Goal: Information Seeking & Learning: Check status

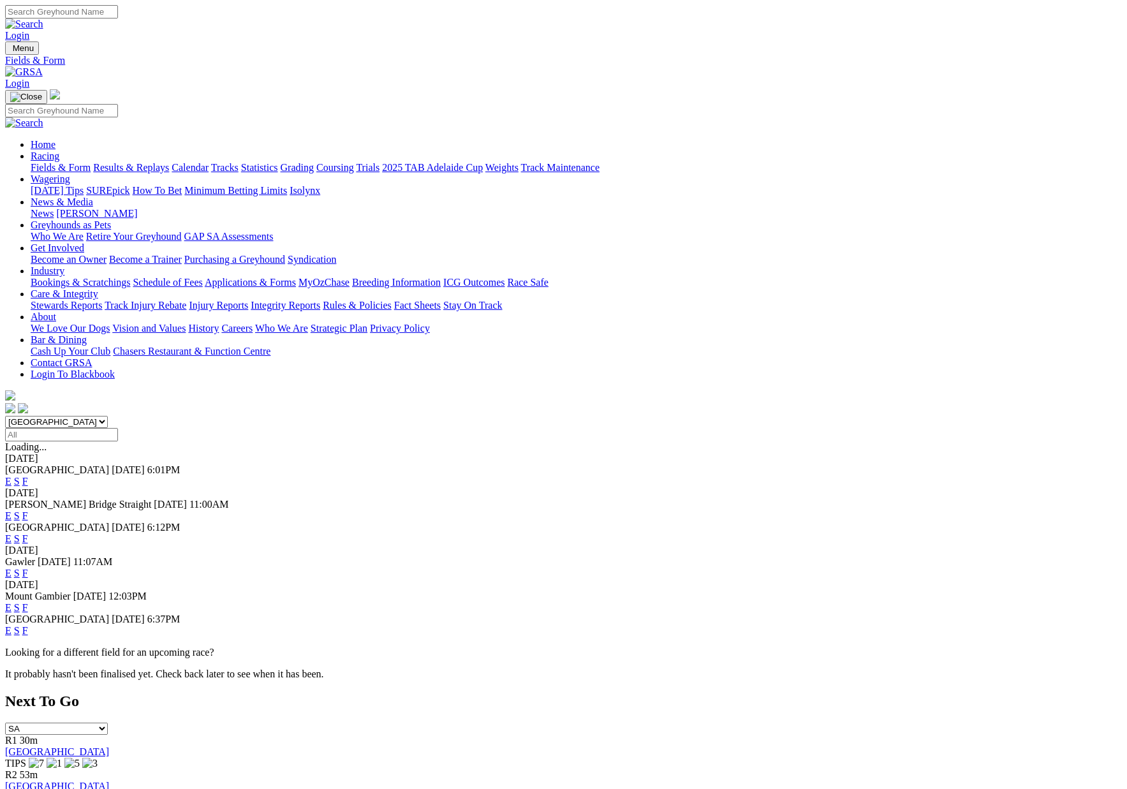
scroll to position [1, 0]
click at [169, 161] on link "Results & Replays" at bounding box center [131, 166] width 76 height 11
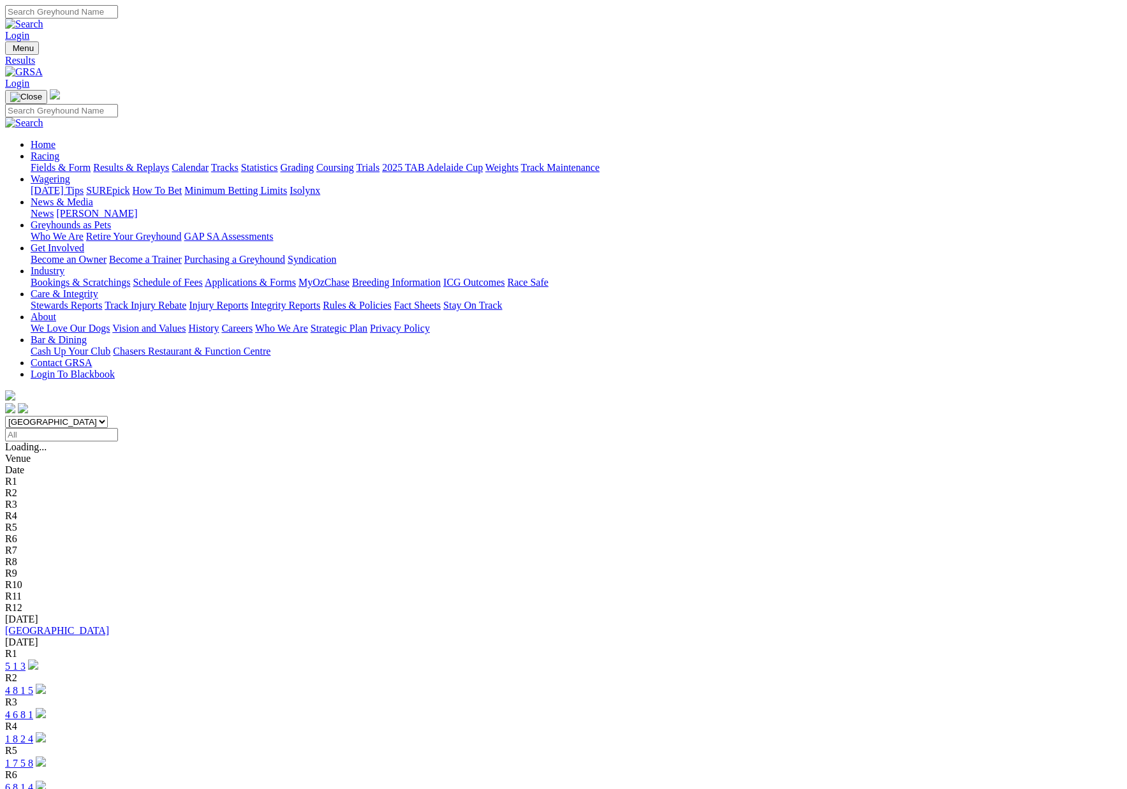
click at [109, 625] on link "[GEOGRAPHIC_DATA]" at bounding box center [57, 630] width 104 height 11
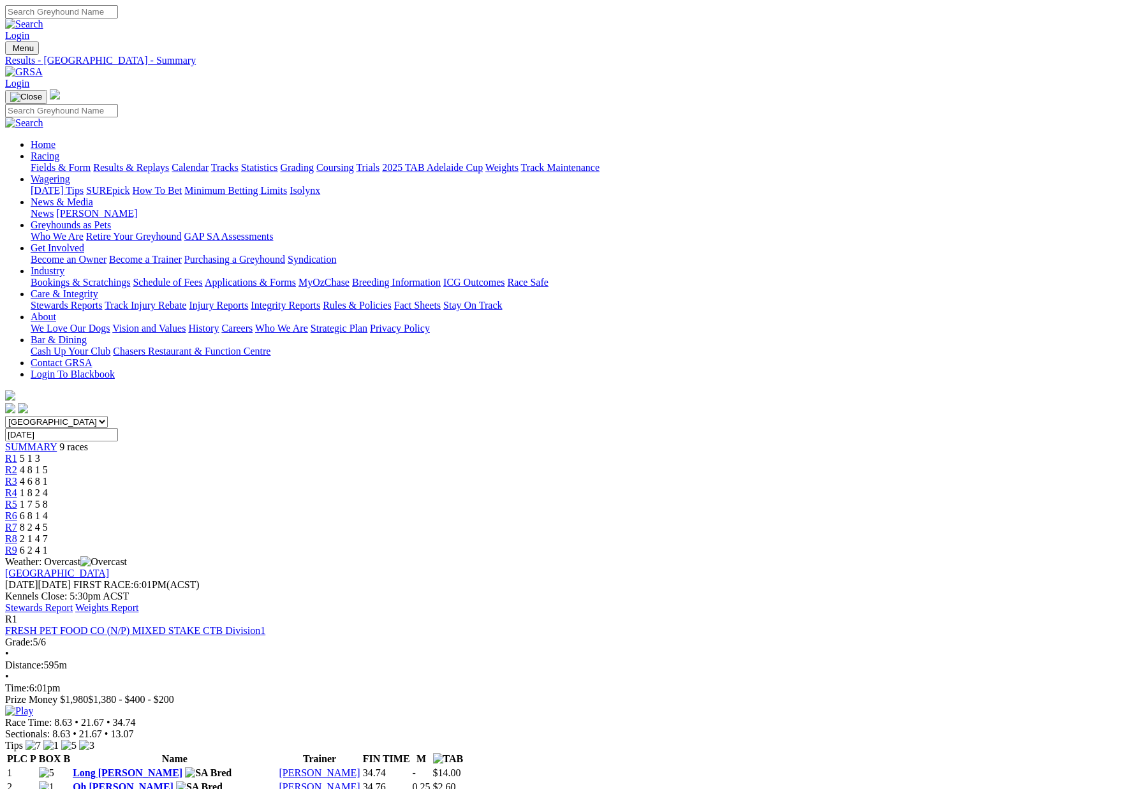
click at [73, 602] on link "Stewards Report" at bounding box center [39, 607] width 68 height 11
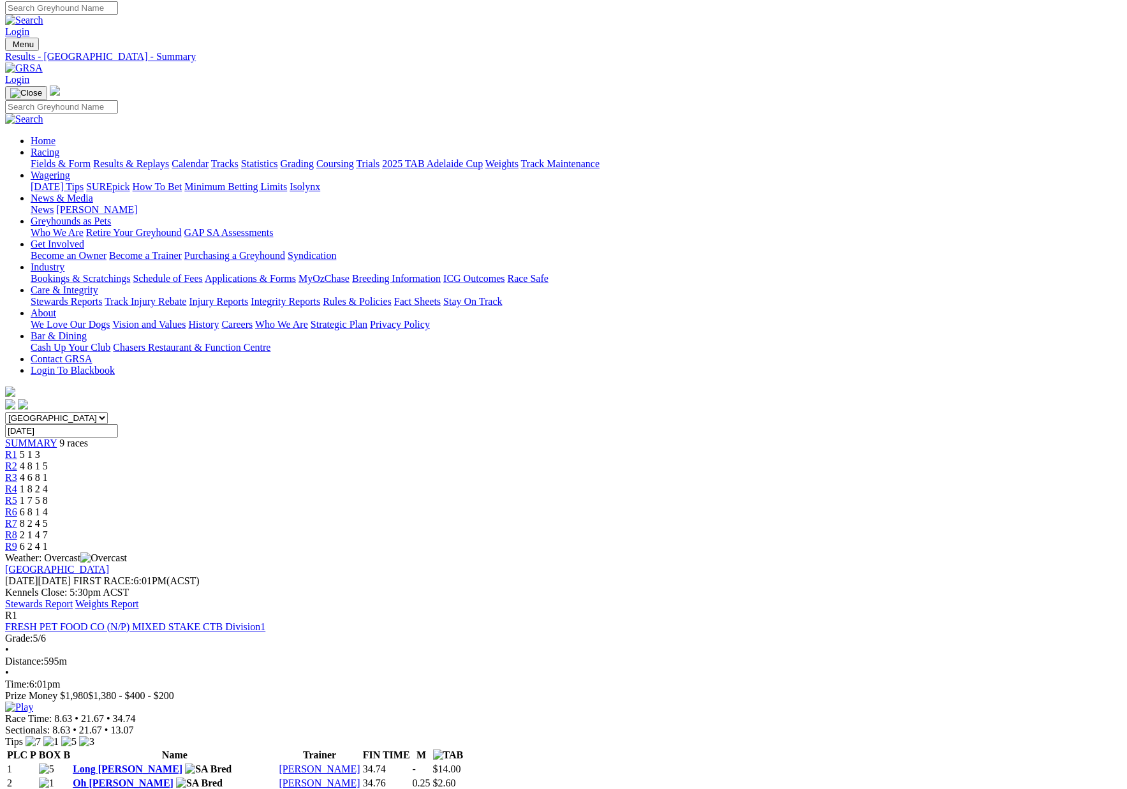
scroll to position [9, 0]
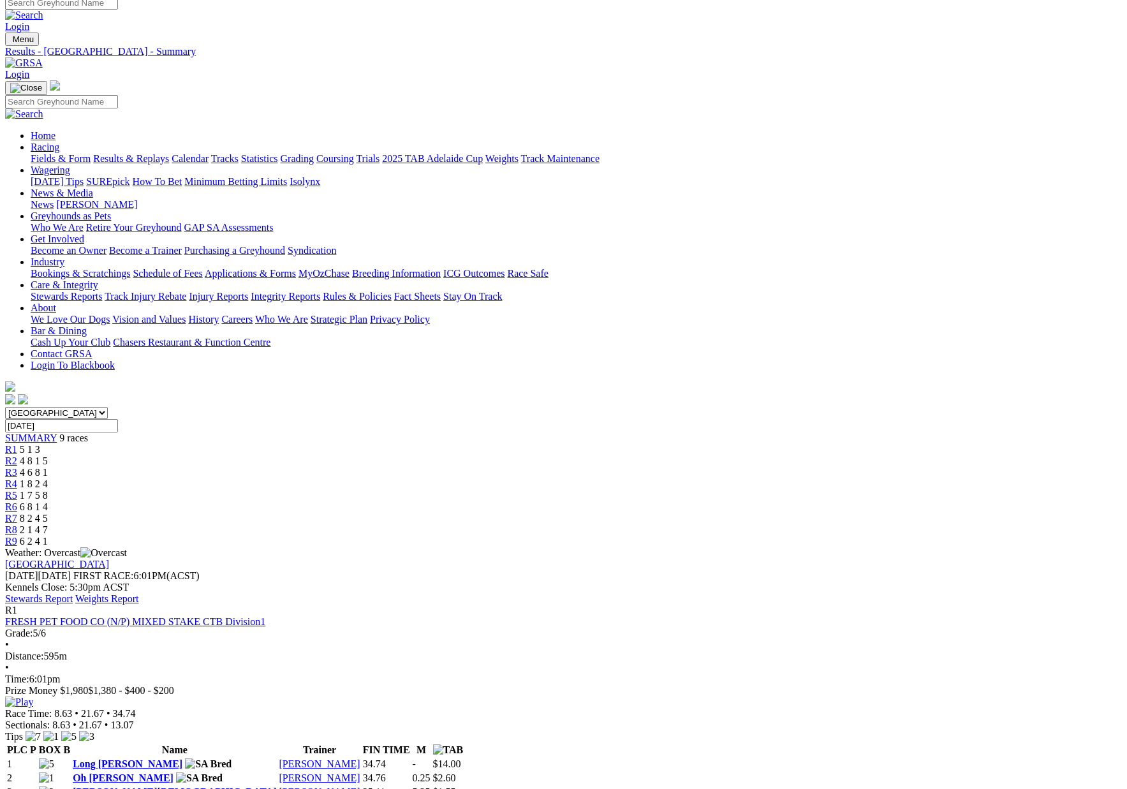
click at [91, 153] on link "Fields & Form" at bounding box center [61, 158] width 60 height 11
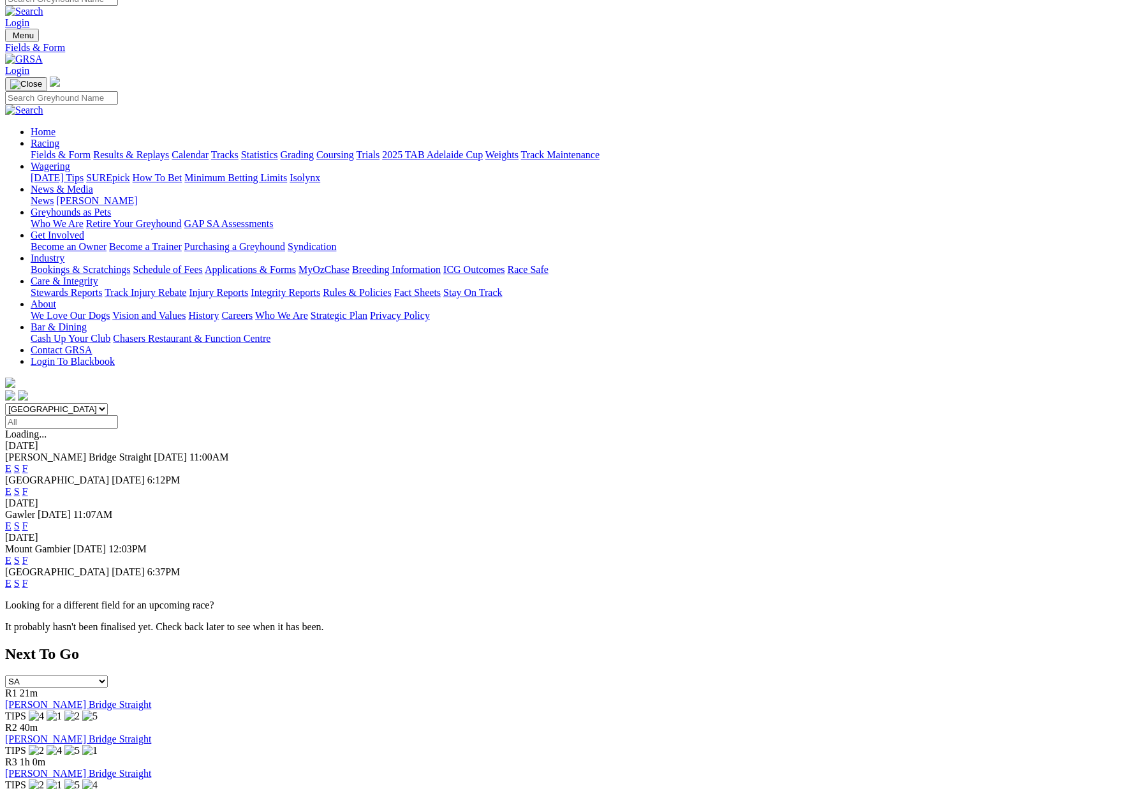
scroll to position [11, 0]
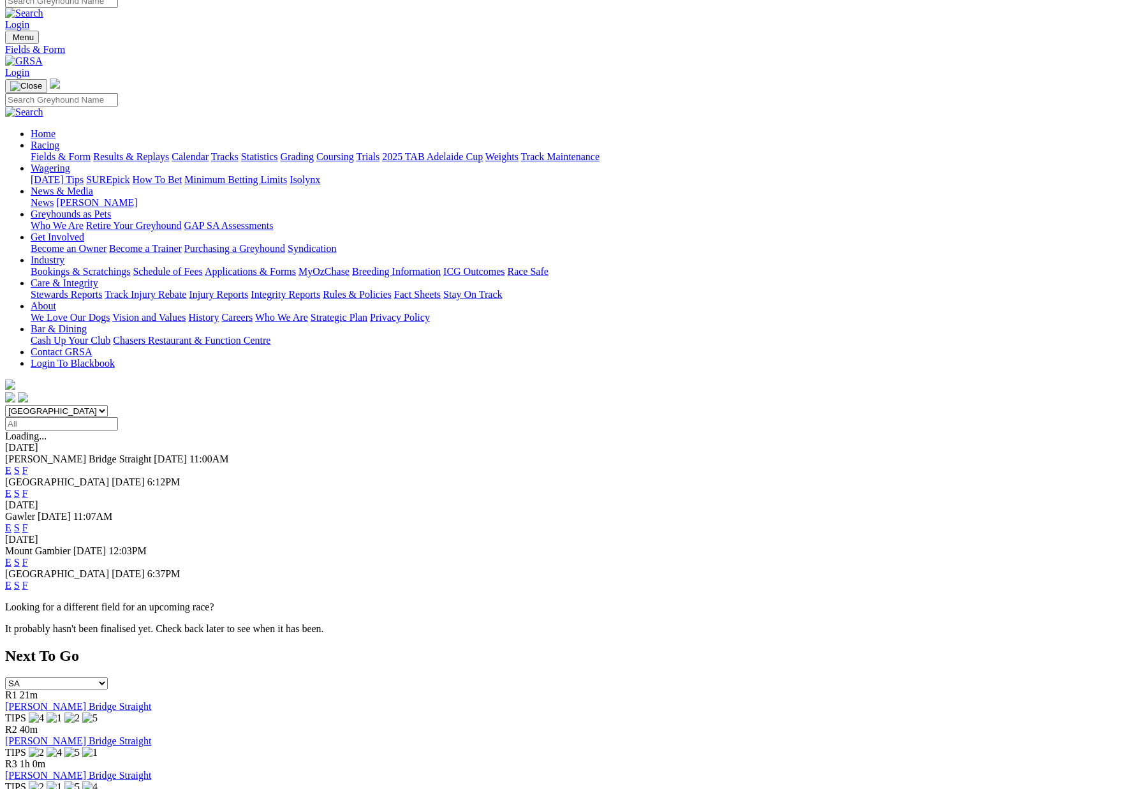
click at [98, 278] on link "Care & Integrity" at bounding box center [65, 283] width 68 height 11
click at [98, 279] on link "Care & Integrity" at bounding box center [65, 284] width 68 height 11
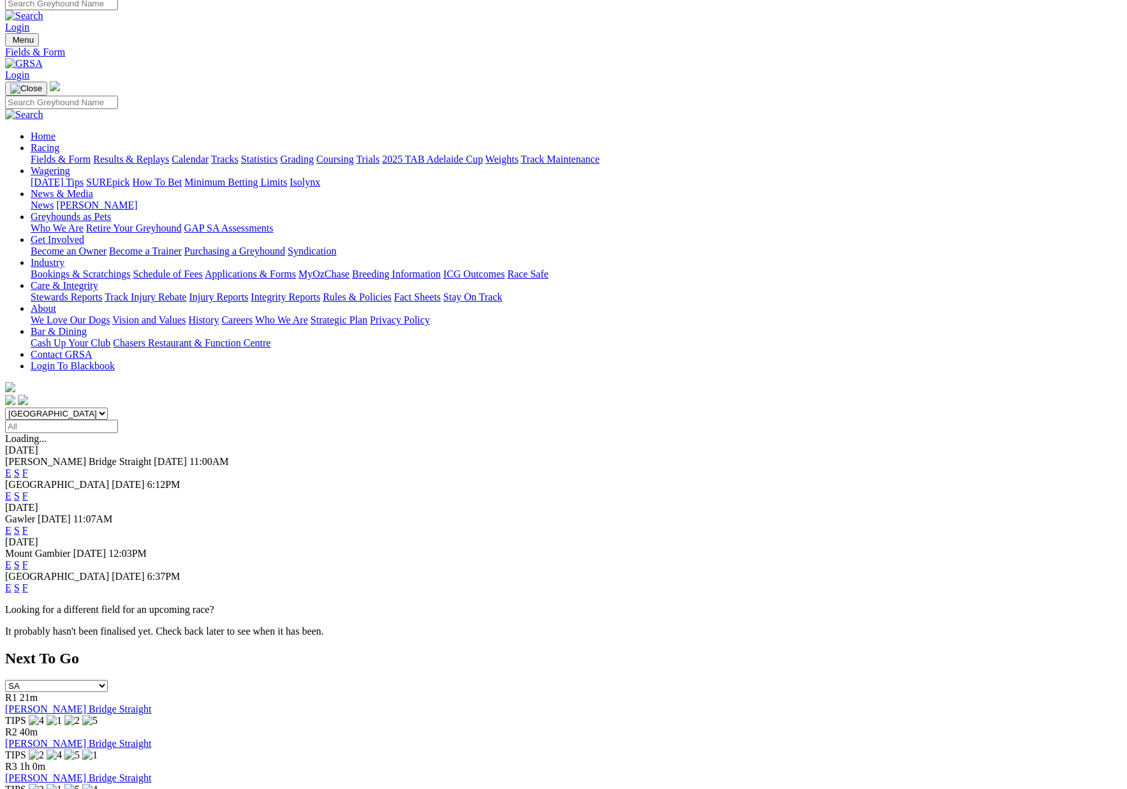
click at [320, 292] on link "Integrity Reports" at bounding box center [286, 297] width 70 height 11
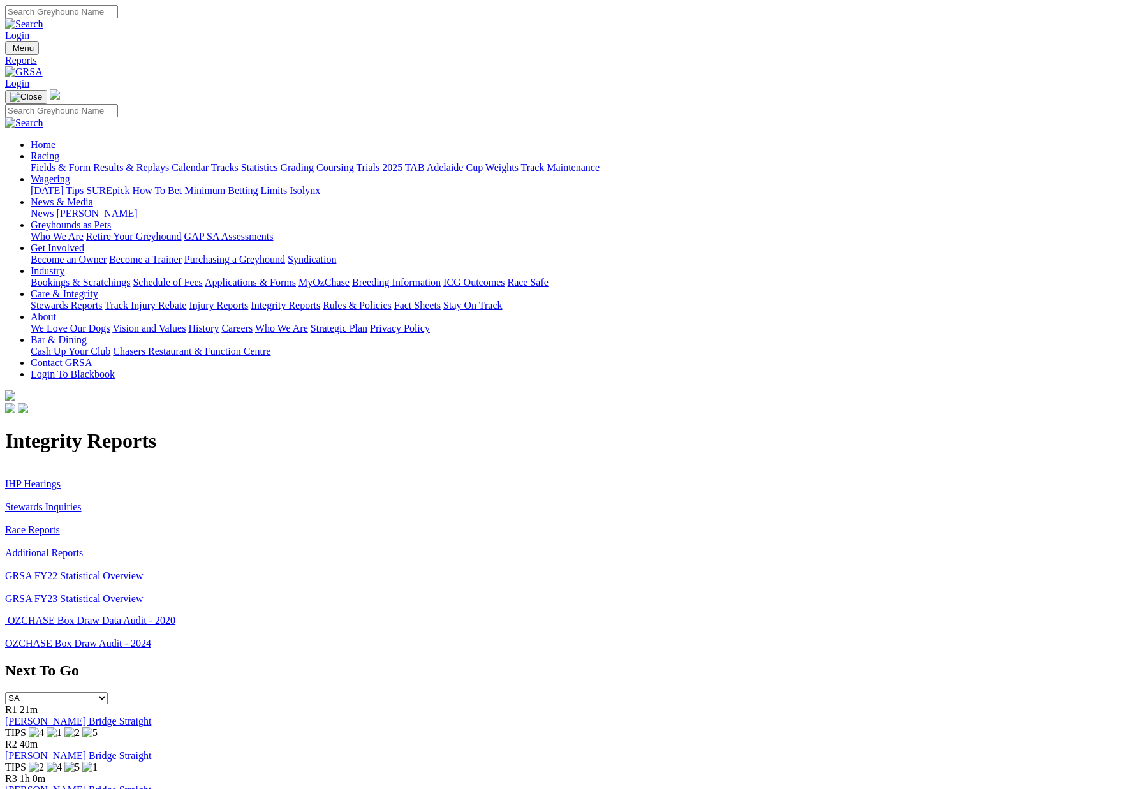
click at [82, 501] on link "Stewards Inquiries" at bounding box center [43, 506] width 77 height 11
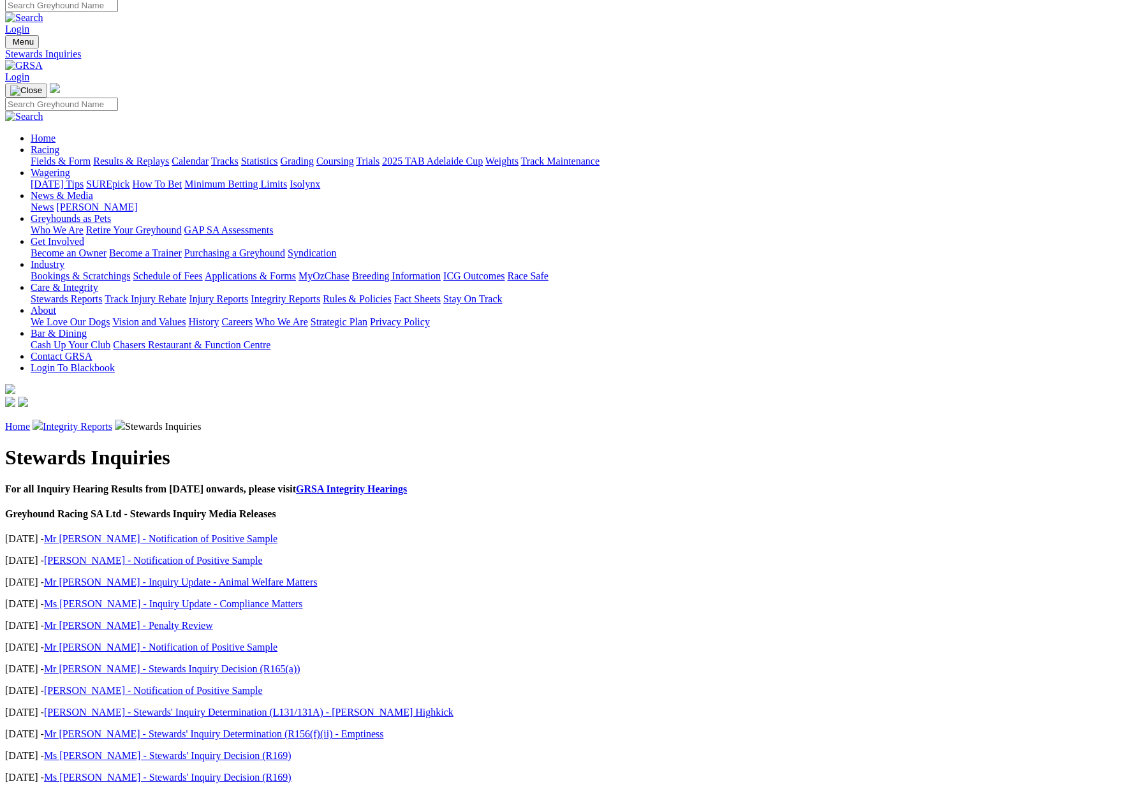
click at [223, 420] on p "Home Integrity Reports Stewards Inquiries" at bounding box center [563, 426] width 1117 height 13
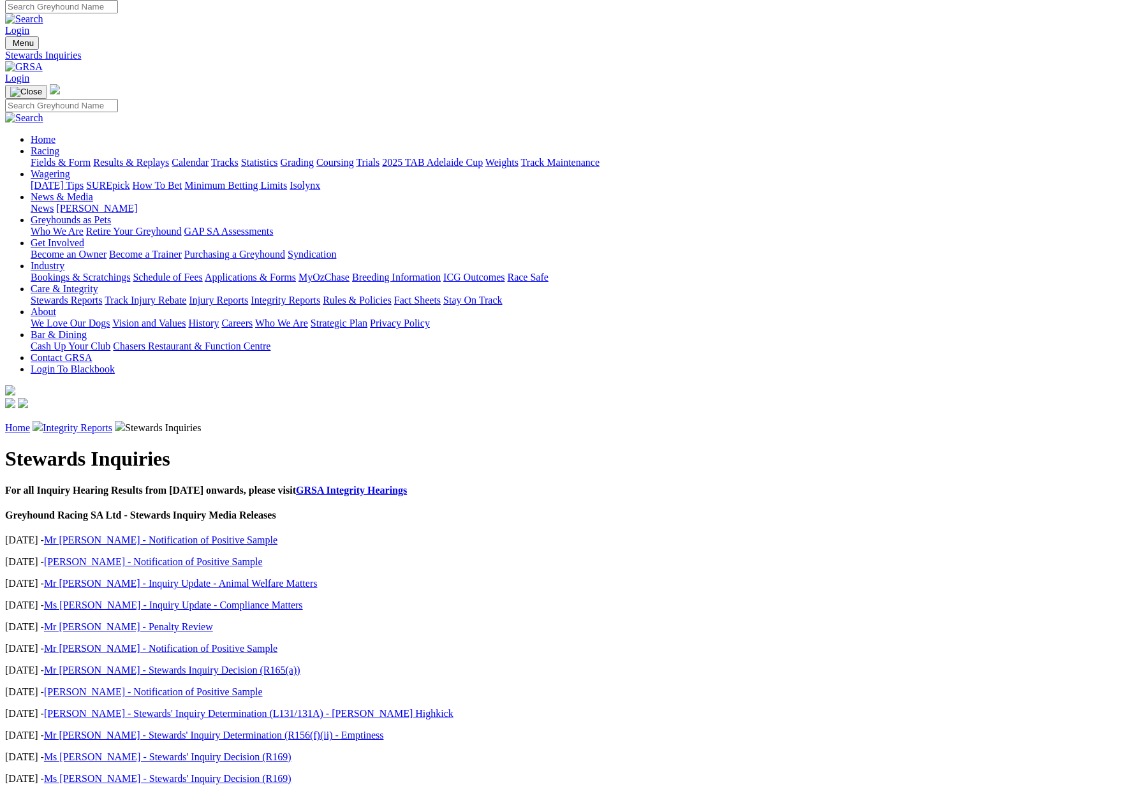
scroll to position [4, 0]
click at [112, 423] on link "Integrity Reports" at bounding box center [78, 428] width 70 height 11
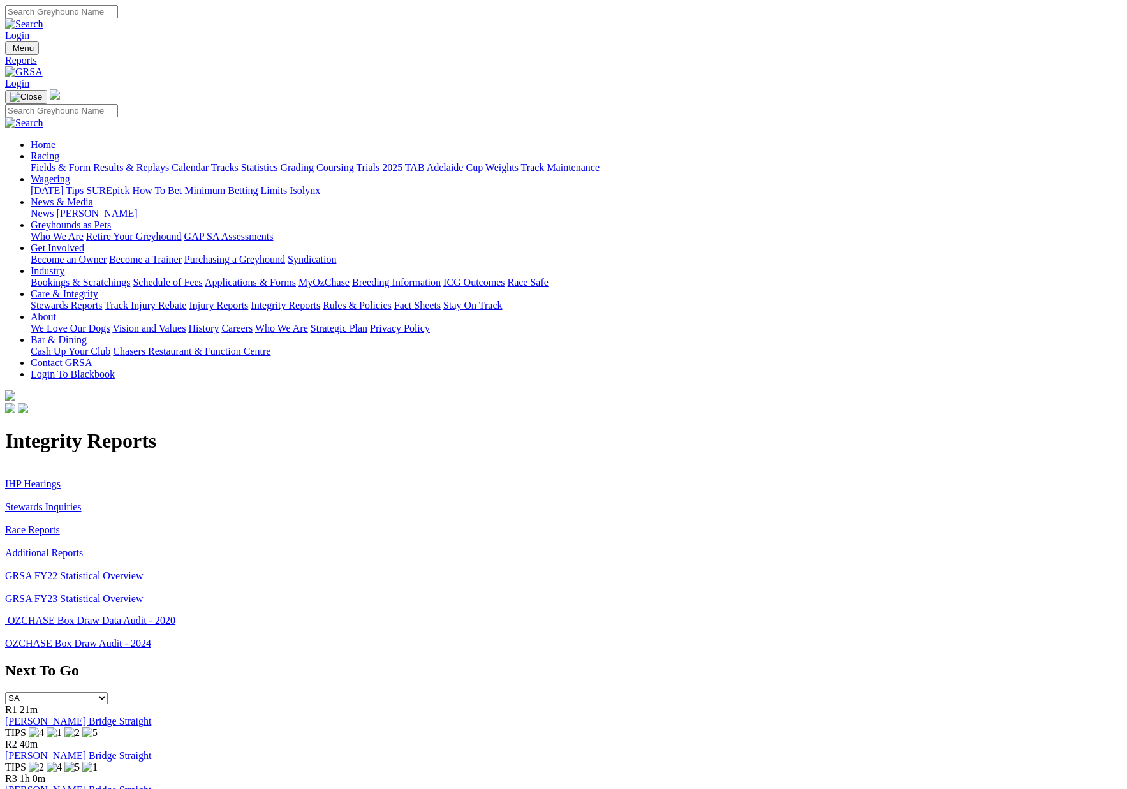
scroll to position [2, 0]
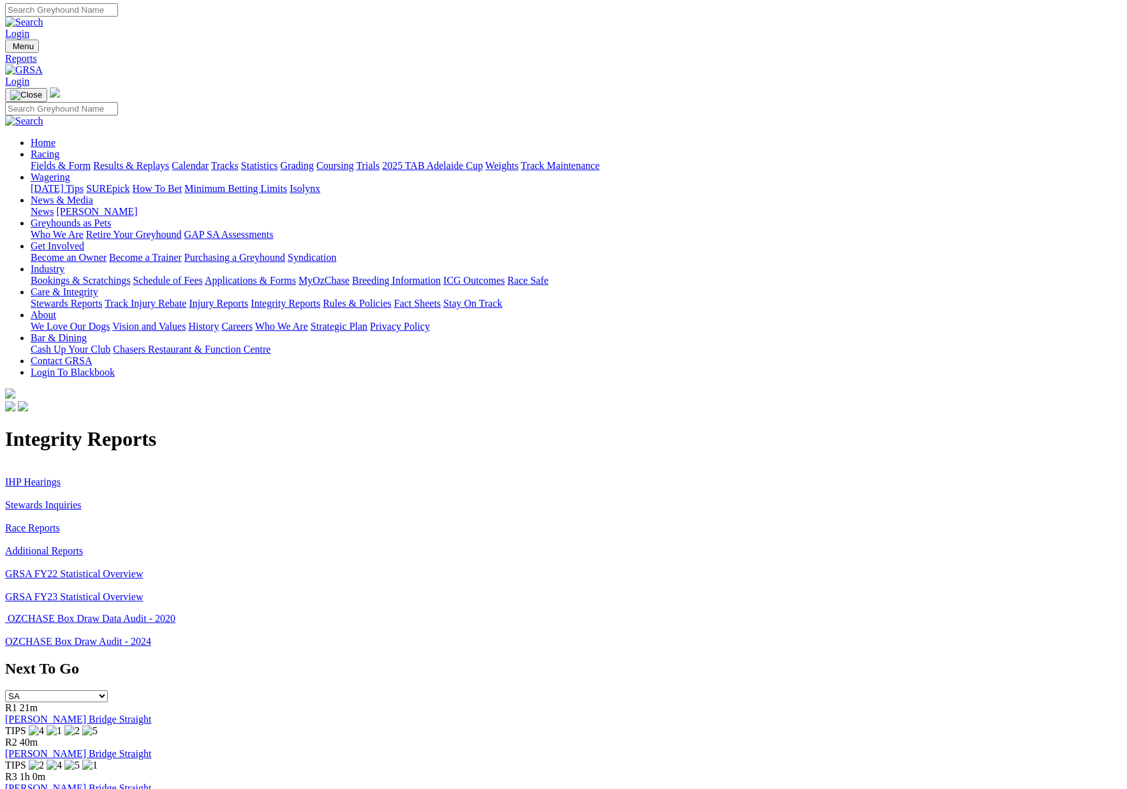
click at [61, 477] on link "IHP Hearings" at bounding box center [33, 482] width 56 height 11
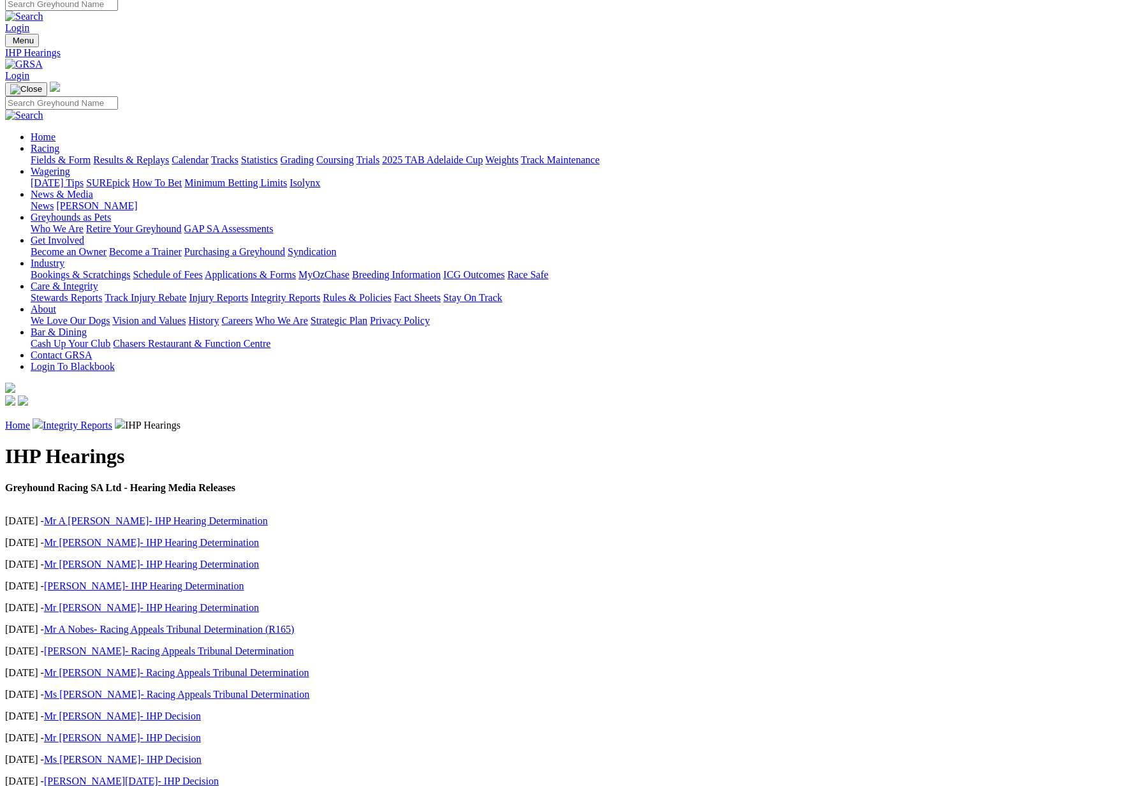
scroll to position [11, 0]
